Goal: Find specific page/section: Find specific page/section

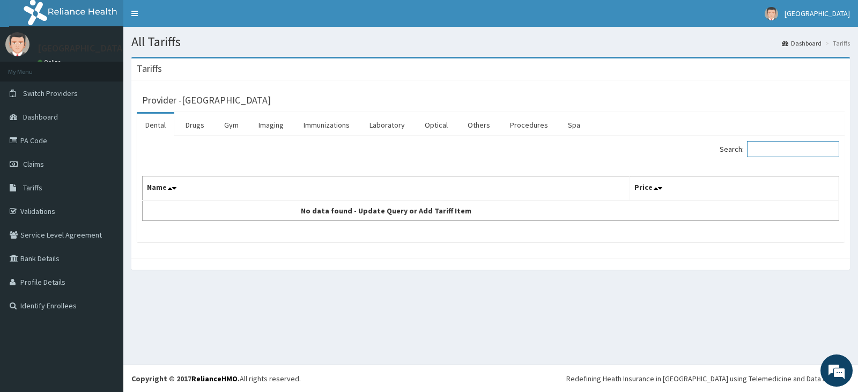
drag, startPoint x: 779, startPoint y: 151, endPoint x: 772, endPoint y: 154, distance: 7.5
click at [776, 151] on input "Search:" at bounding box center [793, 149] width 92 height 16
type input "nebul"
click at [189, 126] on link "Drugs" at bounding box center [195, 125] width 36 height 23
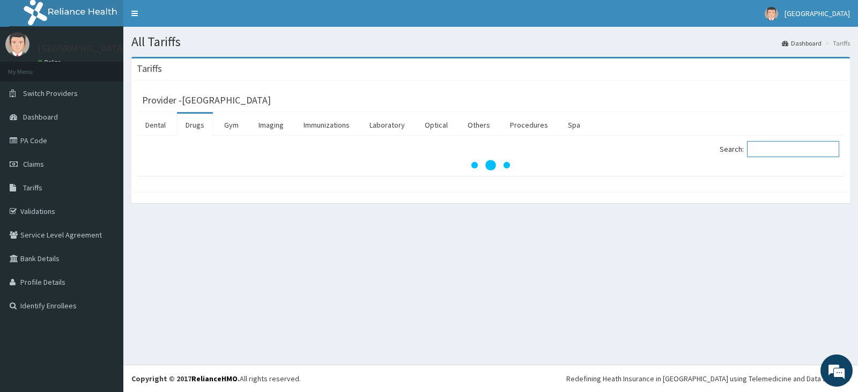
click at [769, 150] on input "Search:" at bounding box center [793, 149] width 92 height 16
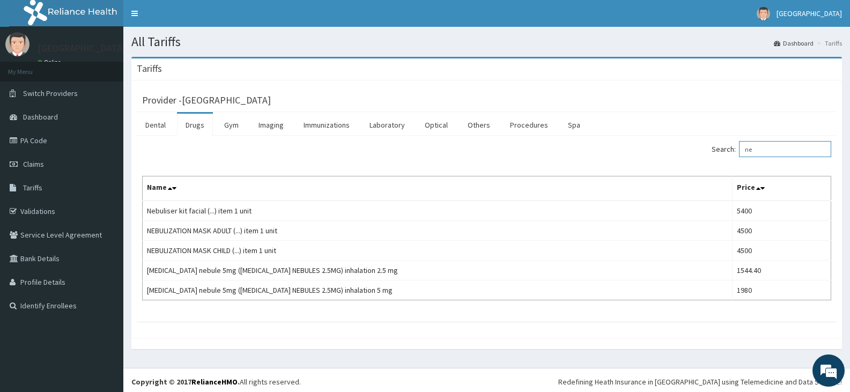
type input "n"
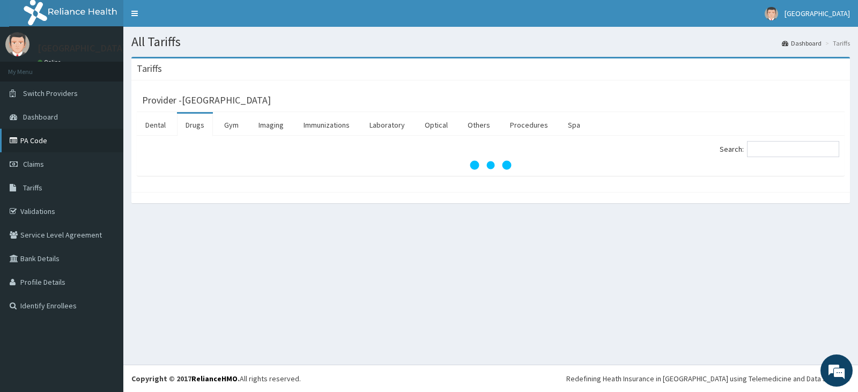
click at [17, 134] on link "PA Code" at bounding box center [61, 141] width 123 height 24
click at [782, 153] on input "Search:" at bounding box center [793, 149] width 92 height 16
type input "nebul"
click at [197, 123] on link "Drugs" at bounding box center [195, 125] width 36 height 23
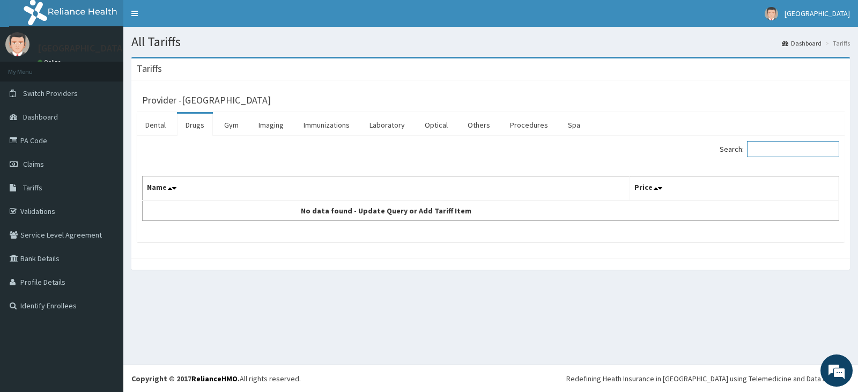
click at [780, 155] on input "Search:" at bounding box center [793, 149] width 92 height 16
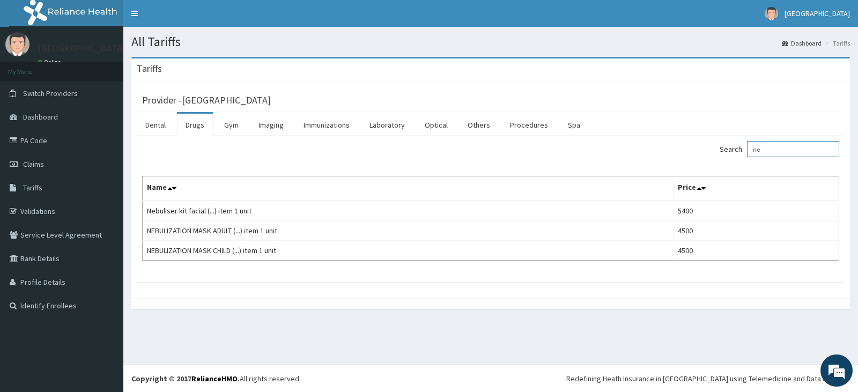
type input "n"
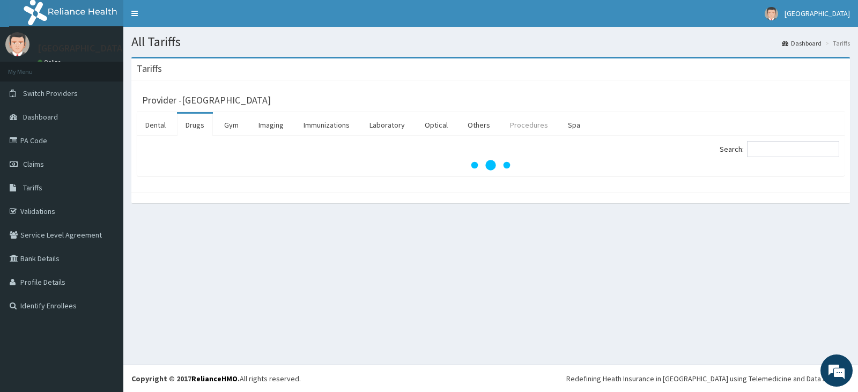
click at [516, 129] on link "Procedures" at bounding box center [528, 125] width 55 height 23
click at [800, 155] on input "Search:" at bounding box center [793, 149] width 92 height 16
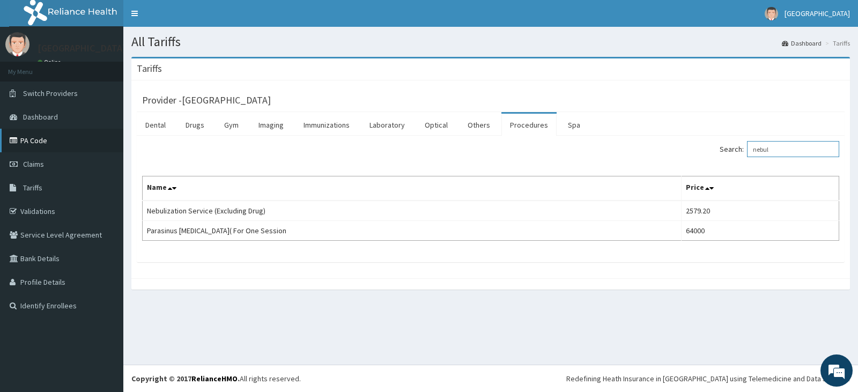
type input "nebul"
click at [50, 146] on link "PA Code" at bounding box center [61, 141] width 123 height 24
